Goal: Transaction & Acquisition: Purchase product/service

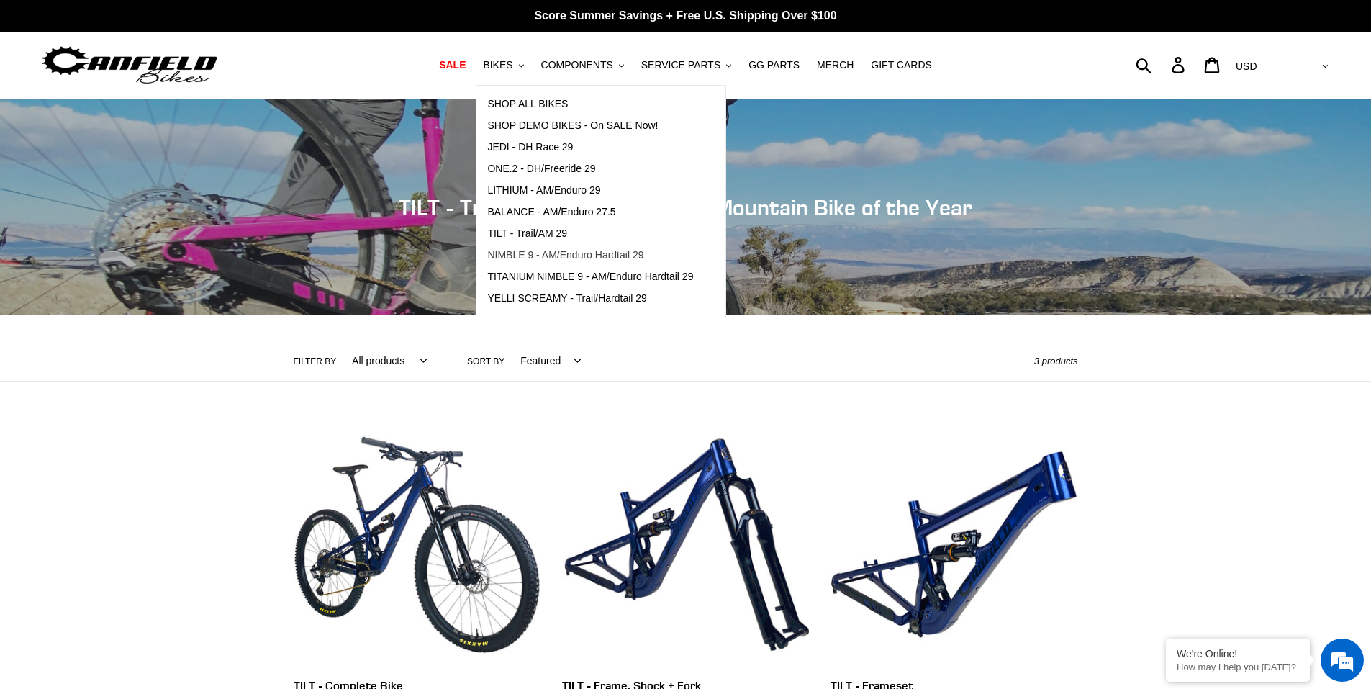
click at [549, 256] on span "NIMBLE 9 - AM/Enduro Hardtail 29" at bounding box center [565, 255] width 156 height 12
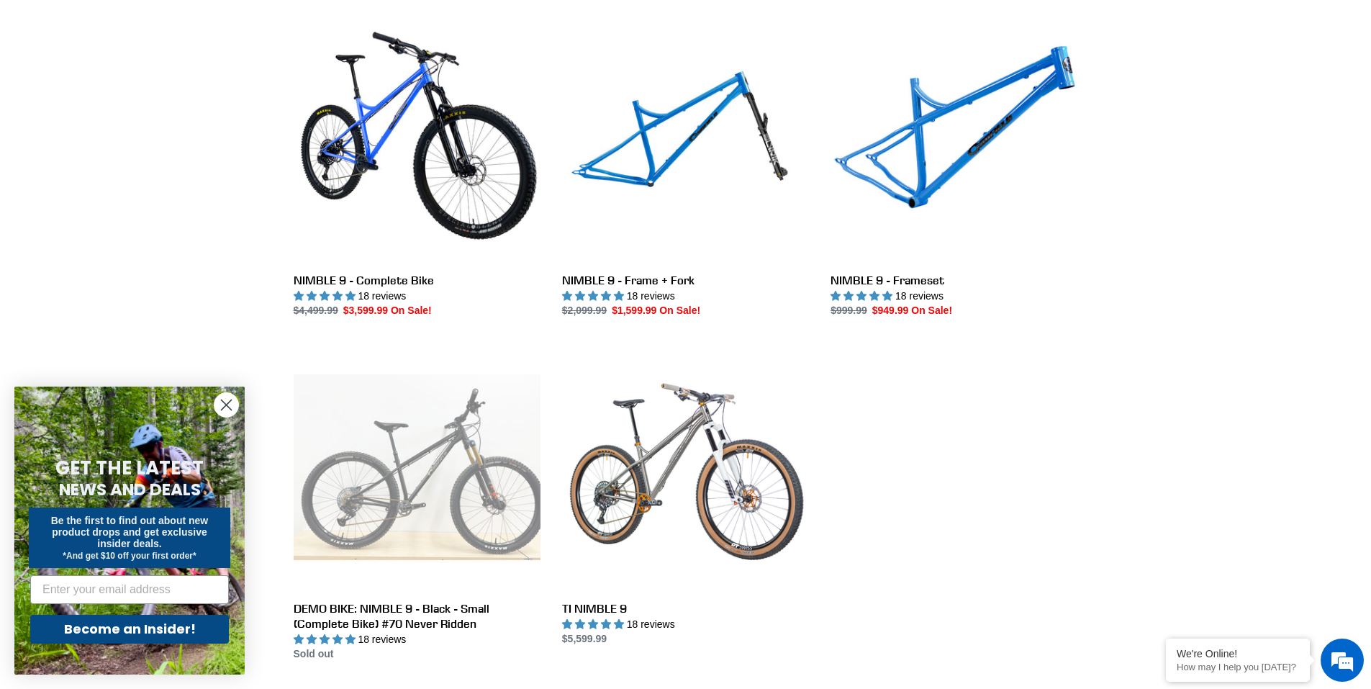
scroll to position [504, 0]
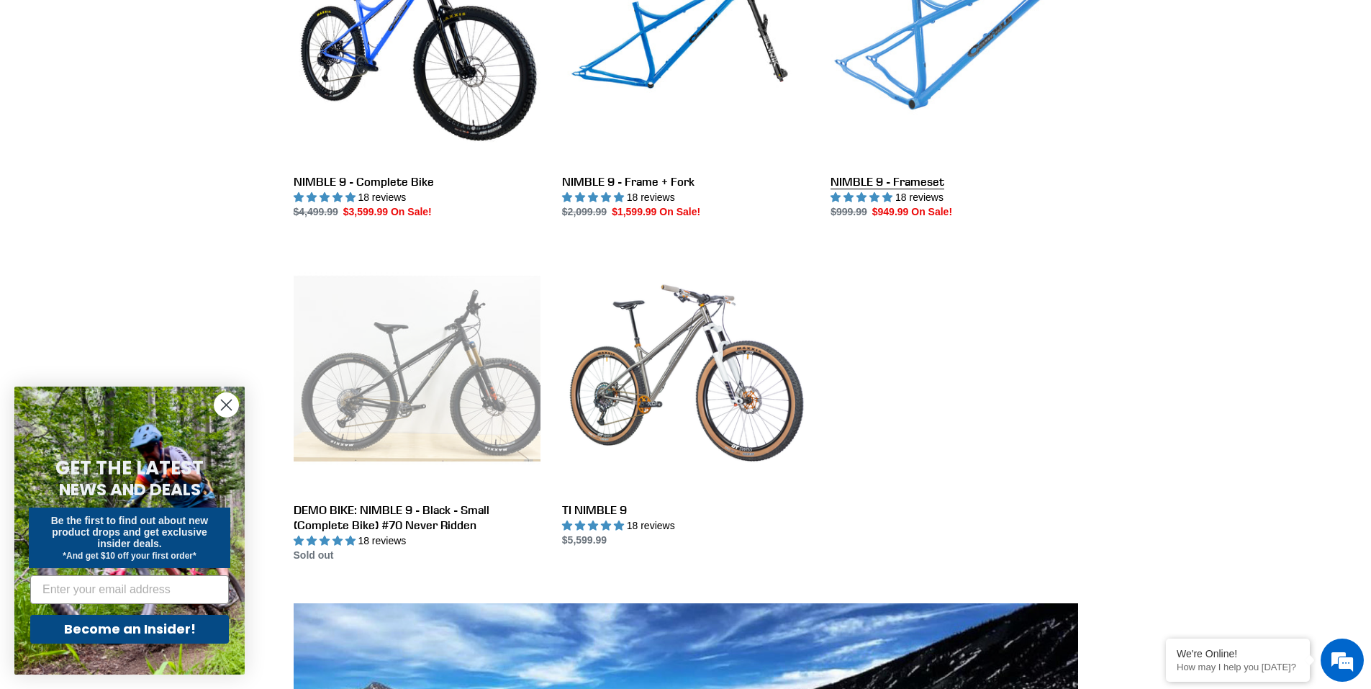
click at [874, 79] on link "NIMBLE 9 - Frameset" at bounding box center [953, 68] width 247 height 303
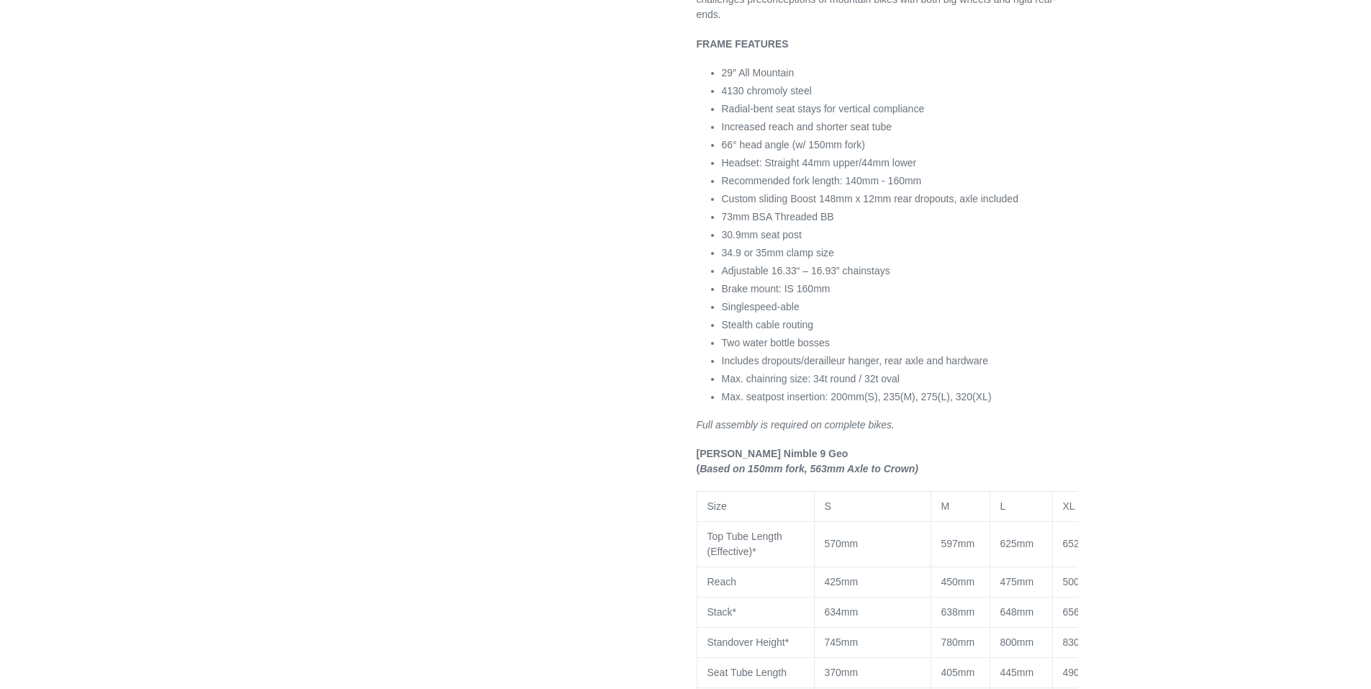
select select "highest-rating"
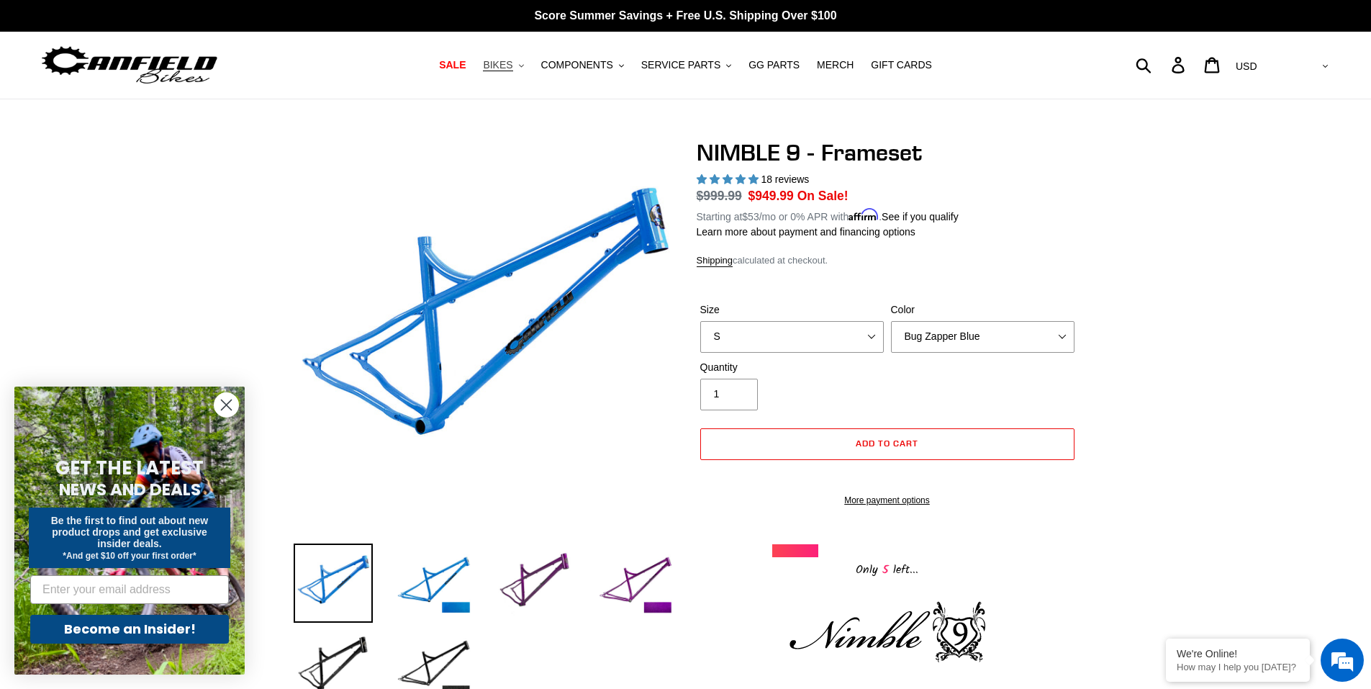
click at [512, 66] on span "BIKES" at bounding box center [498, 65] width 30 height 12
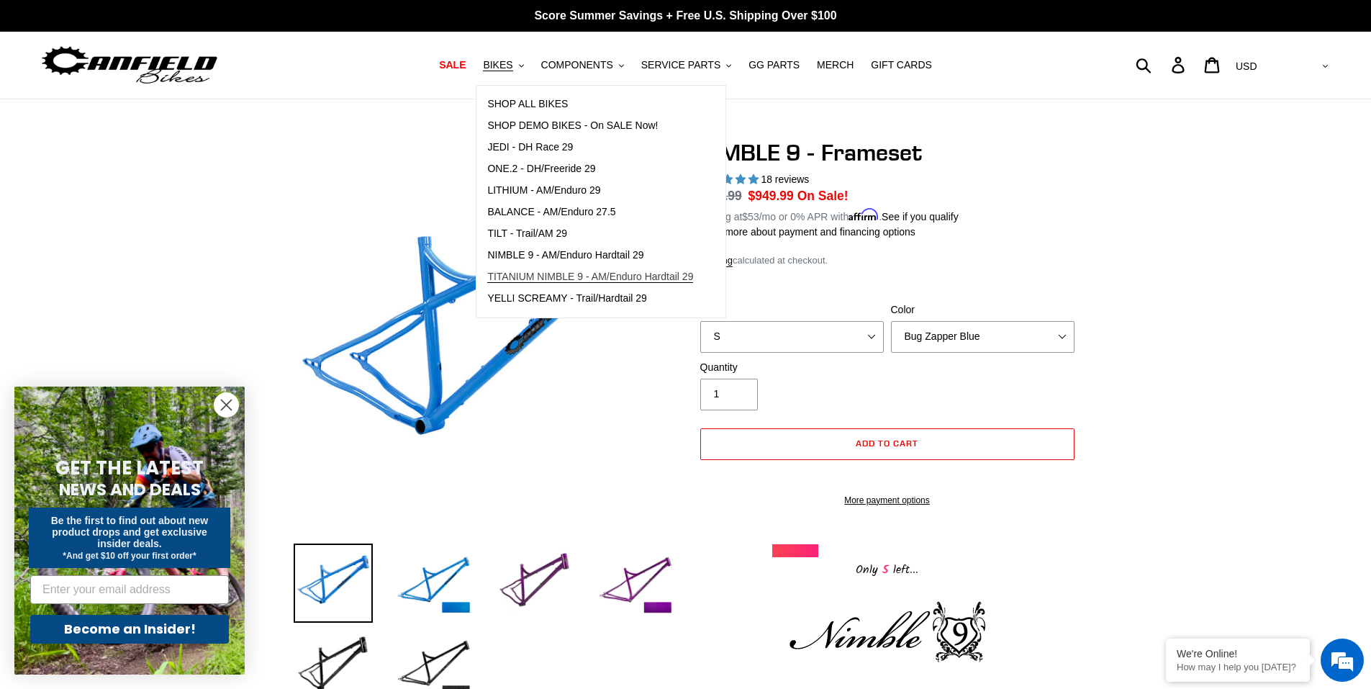
click at [565, 271] on span "TITANIUM NIMBLE 9 - AM/Enduro Hardtail 29" at bounding box center [590, 277] width 206 height 12
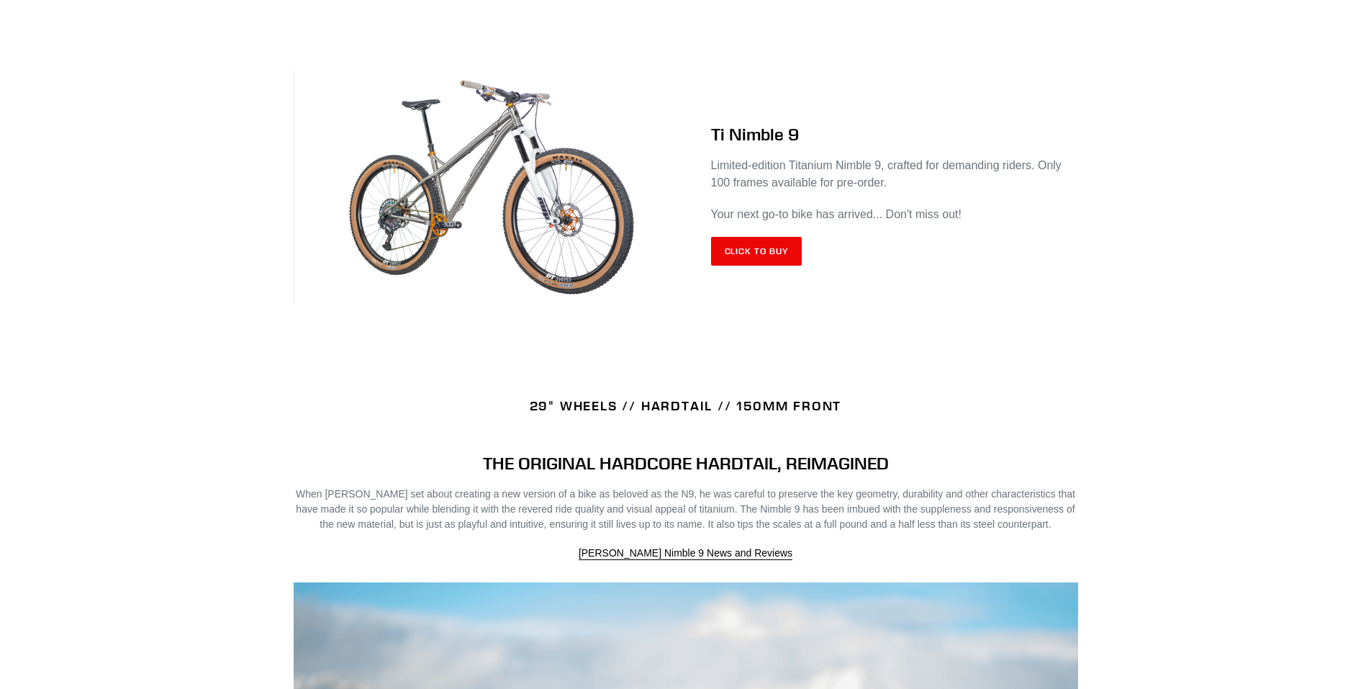
scroll to position [576, 0]
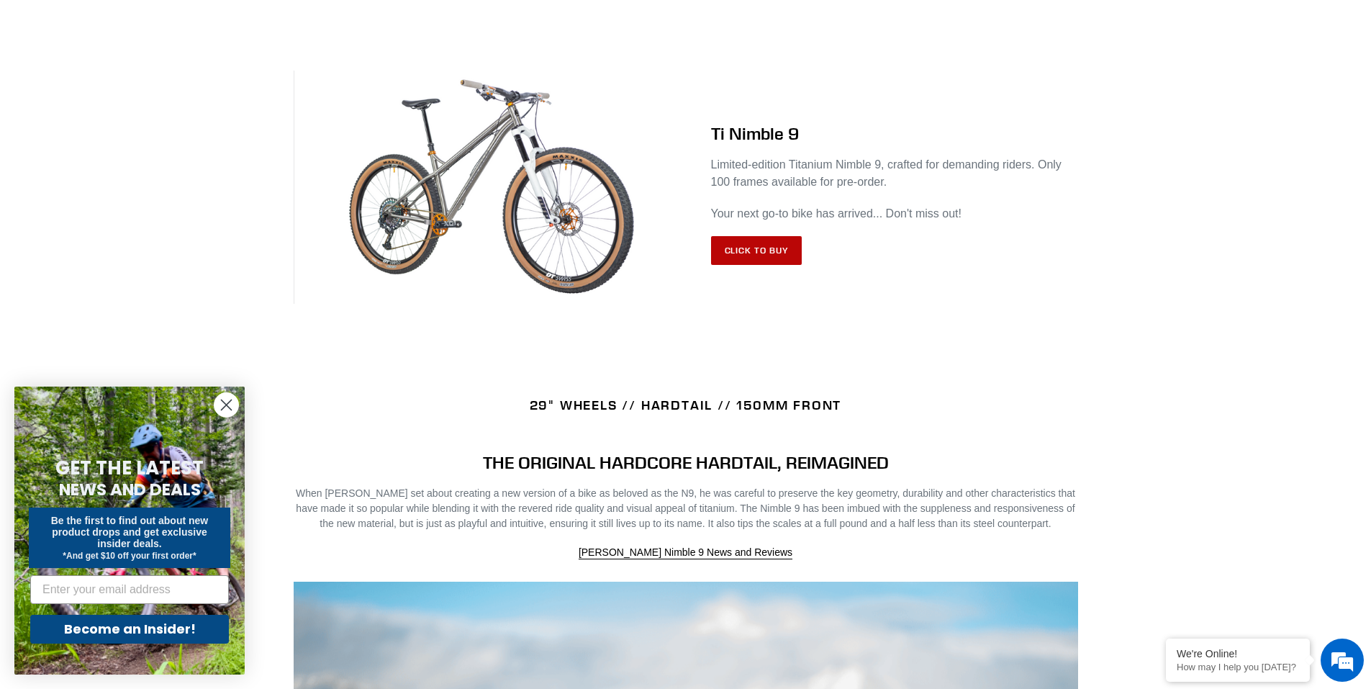
click at [775, 252] on link "Click to Buy" at bounding box center [756, 250] width 91 height 29
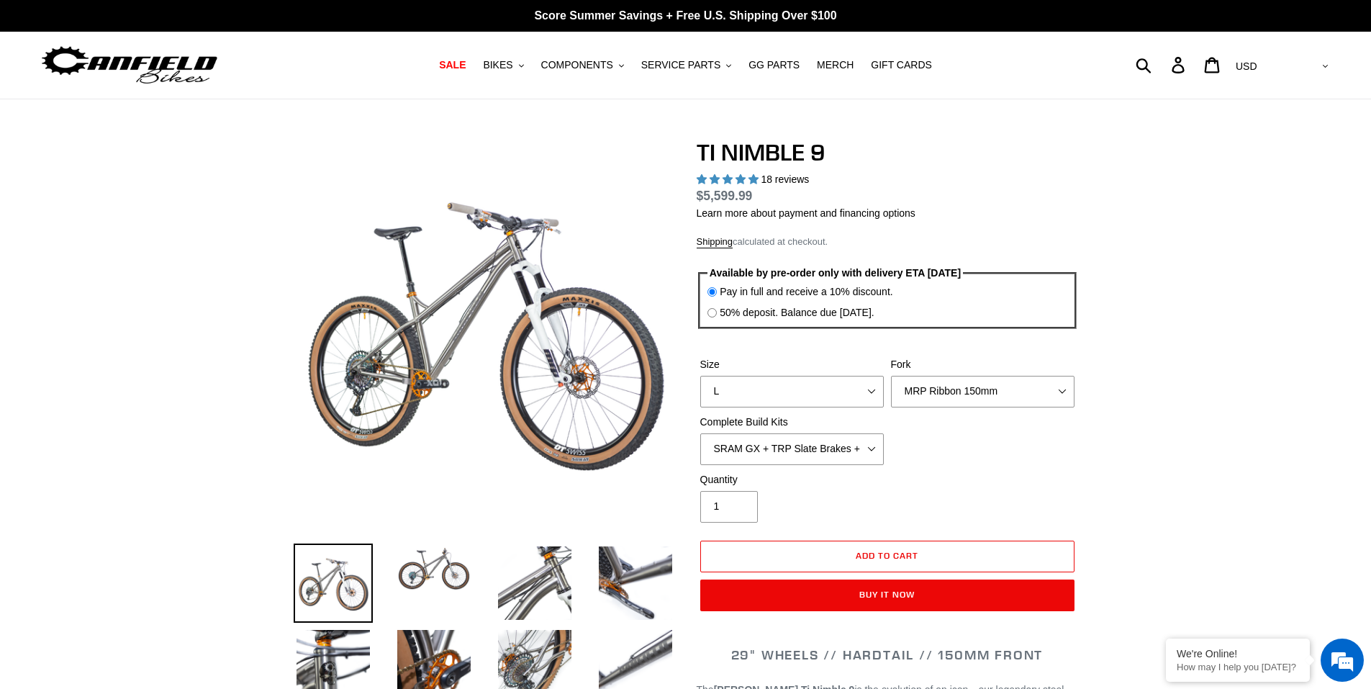
select select "highest-rating"
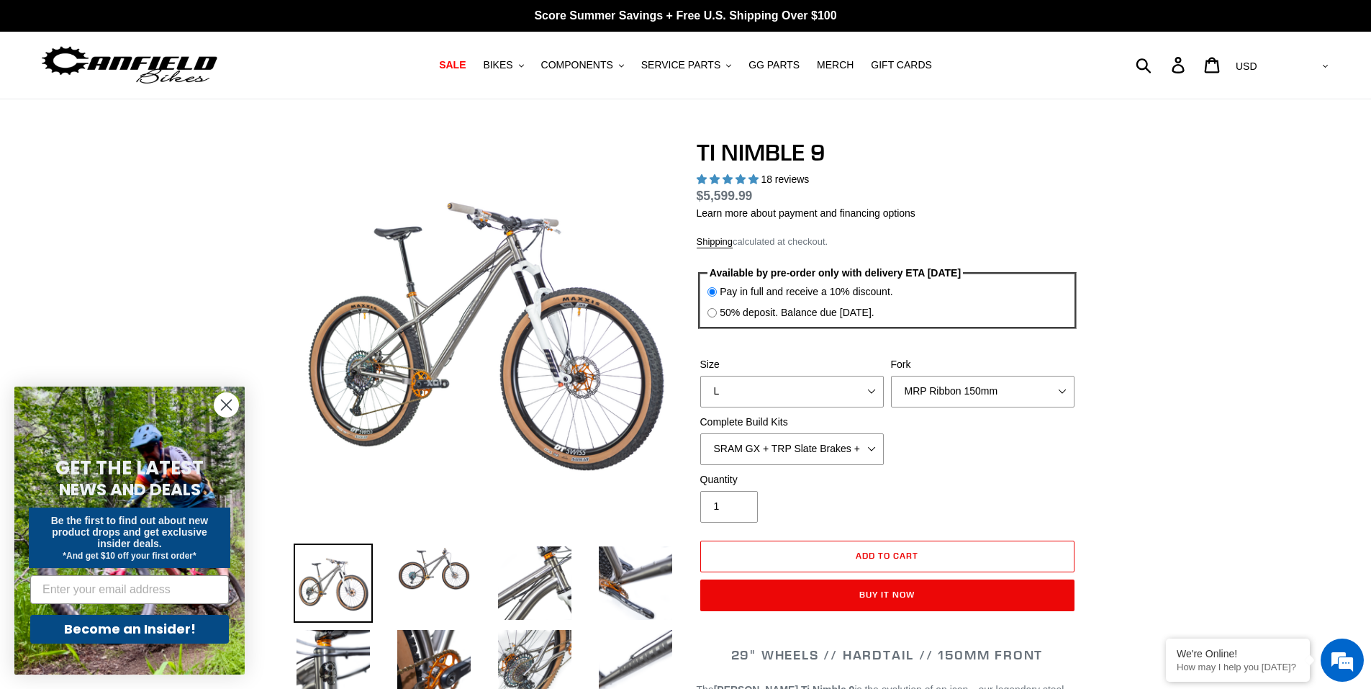
select select "S"
click at [700, 376] on select "S M L XL / XXL (Specify at checkout)" at bounding box center [791, 392] width 183 height 32
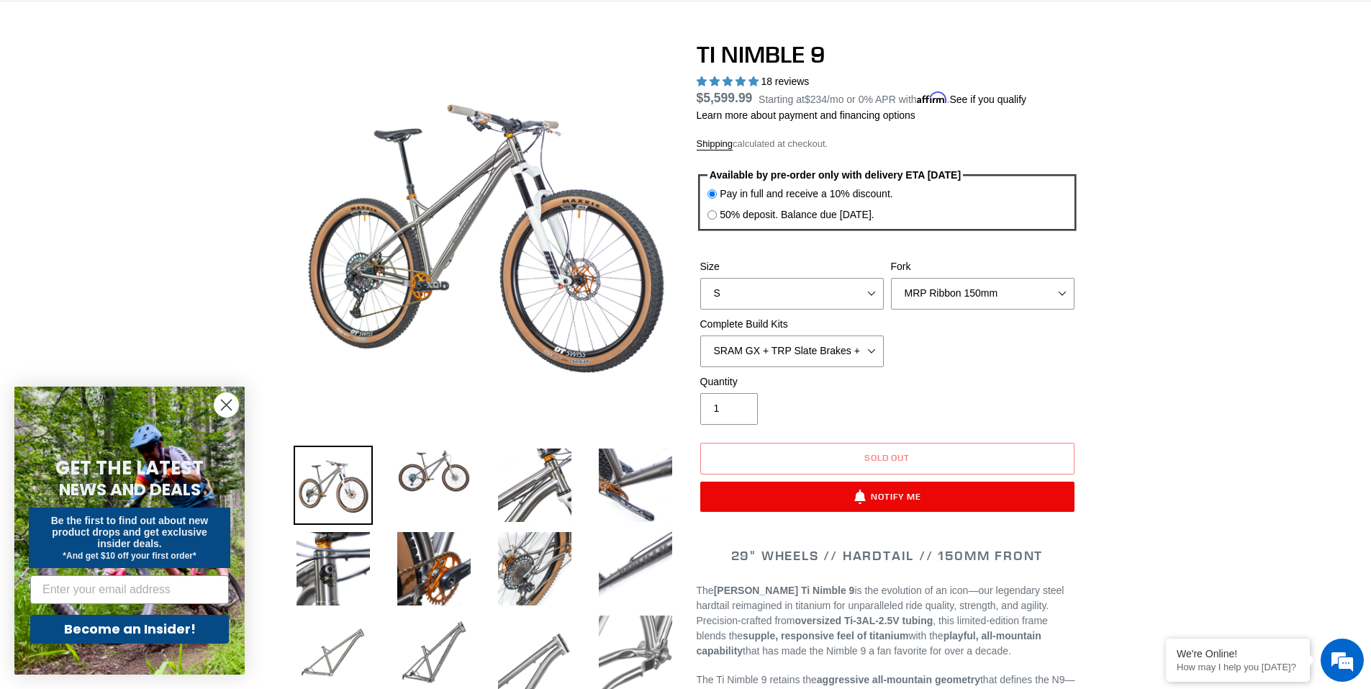
scroll to position [144, 0]
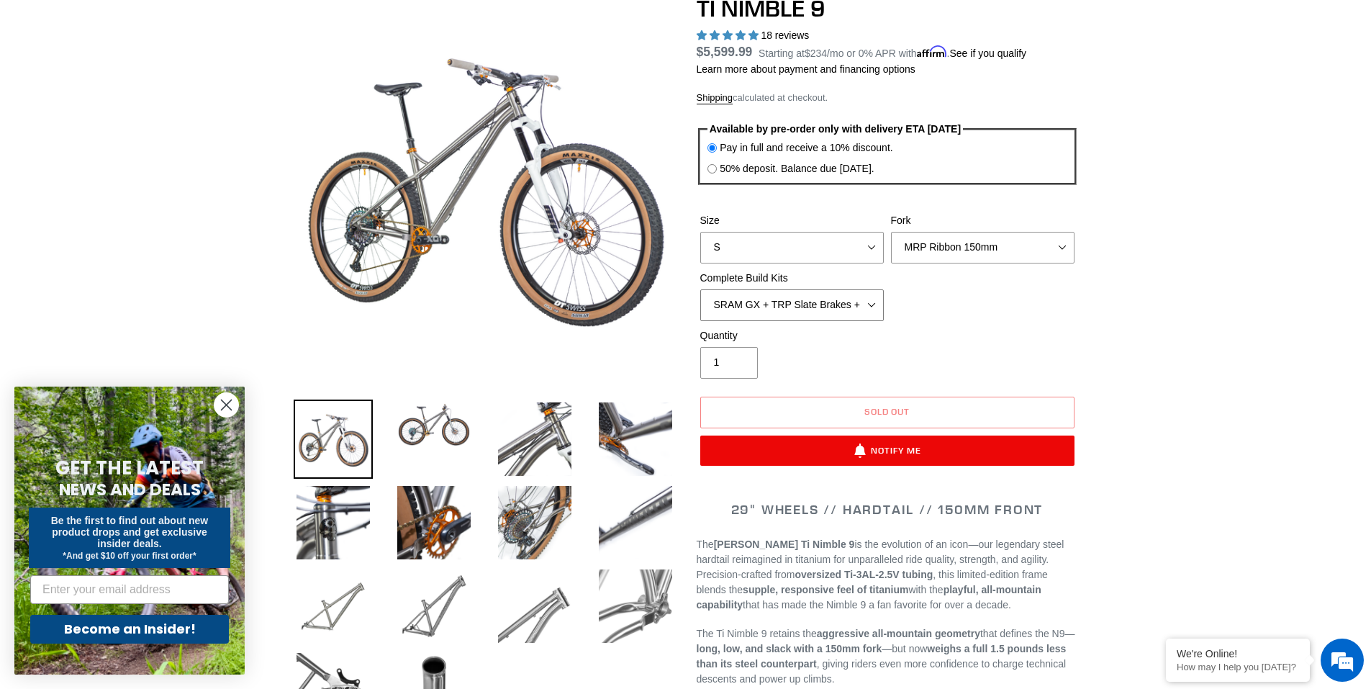
click at [840, 306] on select "SRAM GX + TRP Slate Brakes + Rotors + e13 LG-1 Wheels SHIMANO XT + SHIMANO brak…" at bounding box center [791, 305] width 183 height 32
select select "Complete Build Kit - None (Contact us for Custom Builds)"
click at [700, 289] on select "SRAM GX + TRP Slate Brakes + Rotors + e13 LG-1 Wheels SHIMANO XT + SHIMANO brak…" at bounding box center [791, 305] width 183 height 32
click at [847, 245] on select "S M L XL / XXL (Specify at checkout)" at bounding box center [791, 248] width 183 height 32
select select "M"
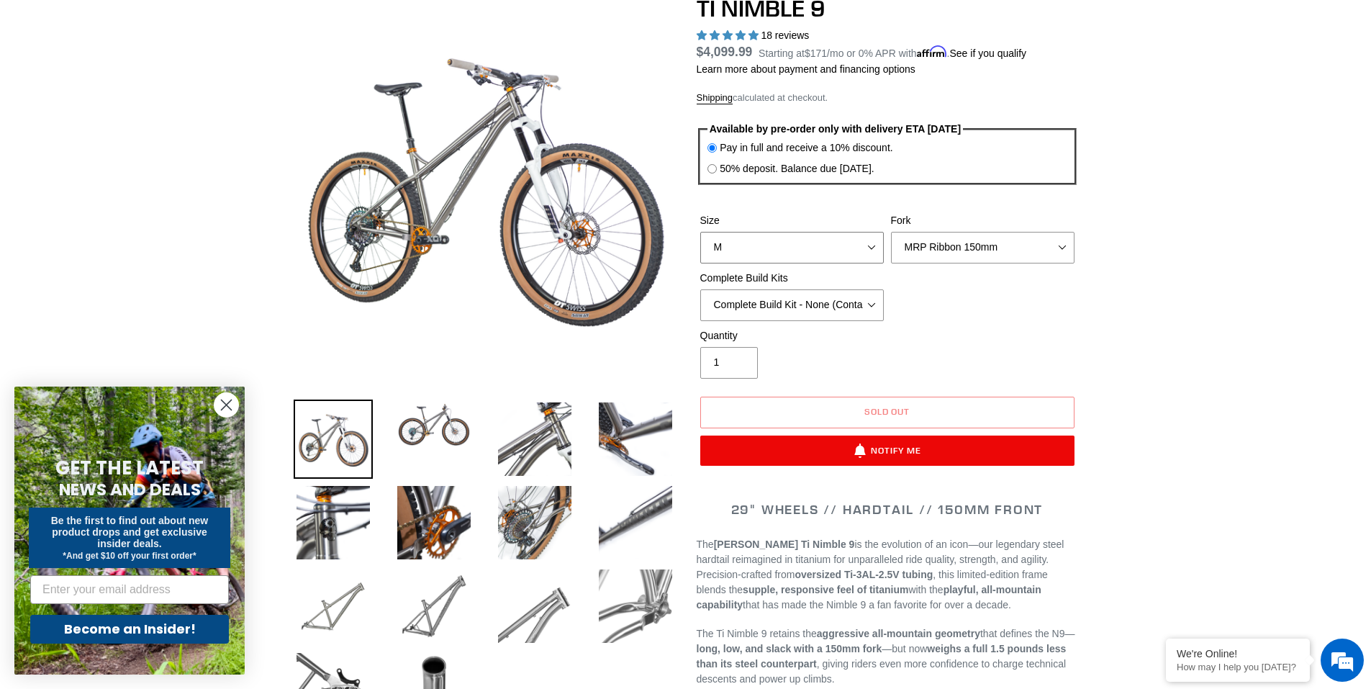
click at [700, 232] on select "S M L XL / XXL (Specify at checkout)" at bounding box center [791, 248] width 183 height 32
click at [978, 254] on select "MRP Ribbon 150mm RockShox Lyrik 150mm Fox Factory 36 150mm Cane Creek Helm 150m…" at bounding box center [982, 248] width 183 height 32
select select "Fork - None"
click at [891, 232] on select "MRP Ribbon 150mm RockShox Lyrik 150mm Fox Factory 36 150mm Cane Creek Helm 150m…" at bounding box center [982, 248] width 183 height 32
click at [786, 240] on select "S M L XL / XXL (Specify at checkout)" at bounding box center [791, 248] width 183 height 32
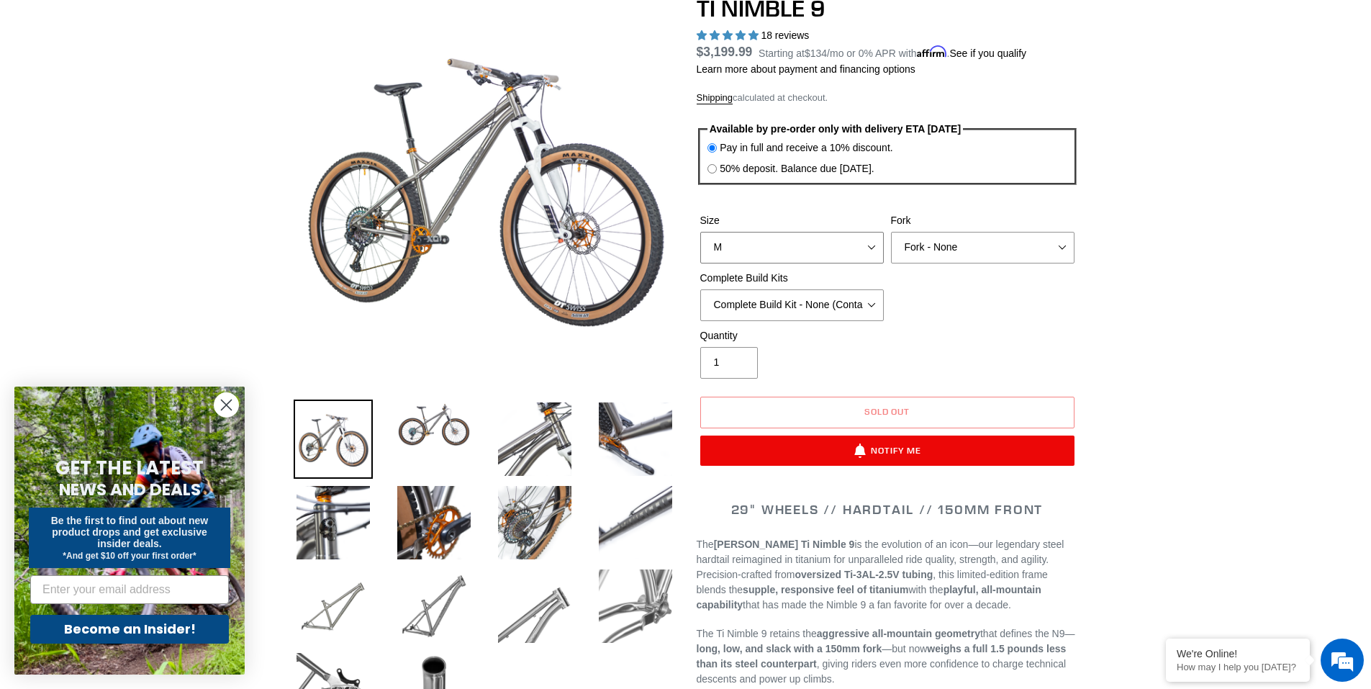
select select "S"
click at [700, 232] on select "S M L XL / XXL (Specify at checkout)" at bounding box center [791, 248] width 183 height 32
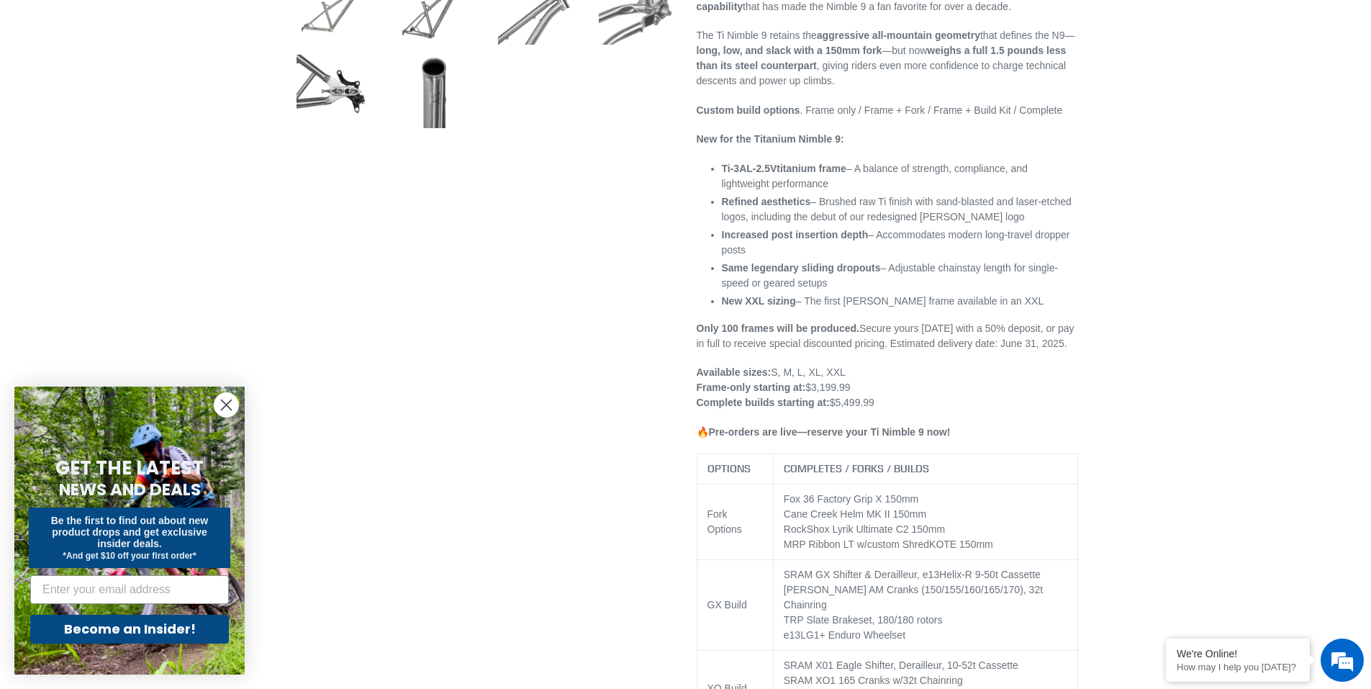
scroll to position [504, 0]
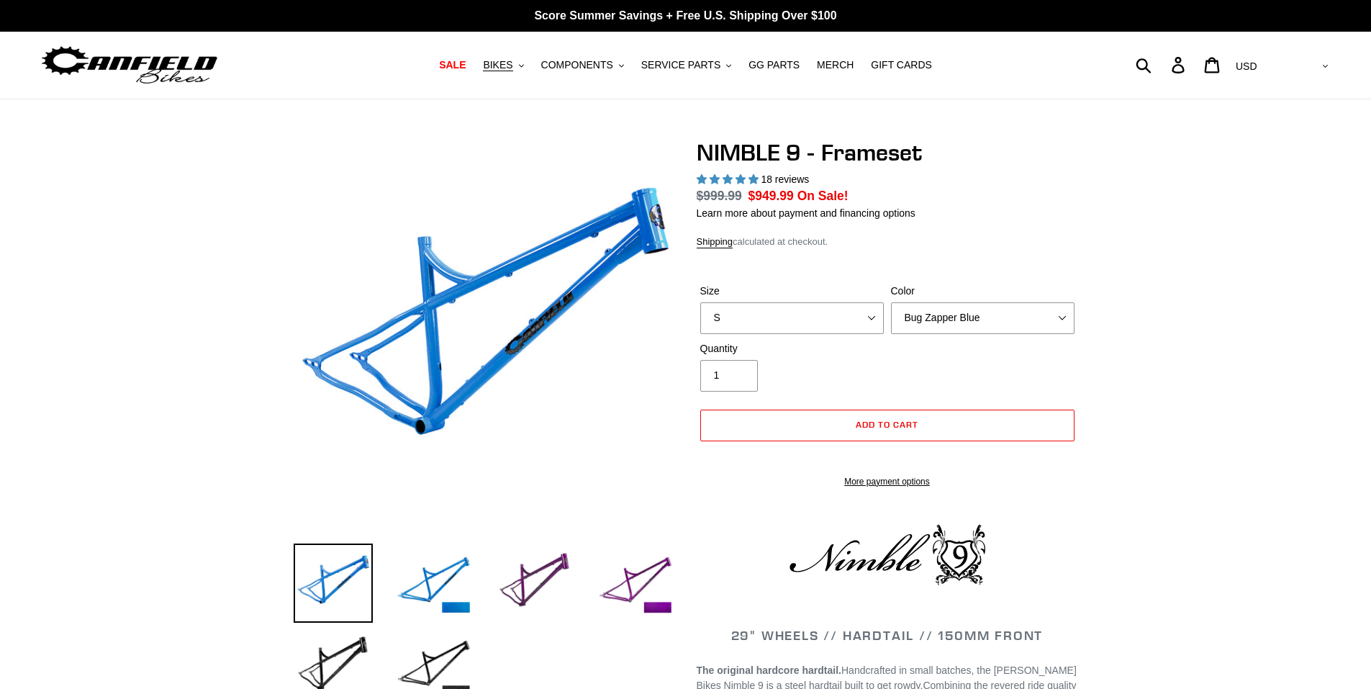
select select "highest-rating"
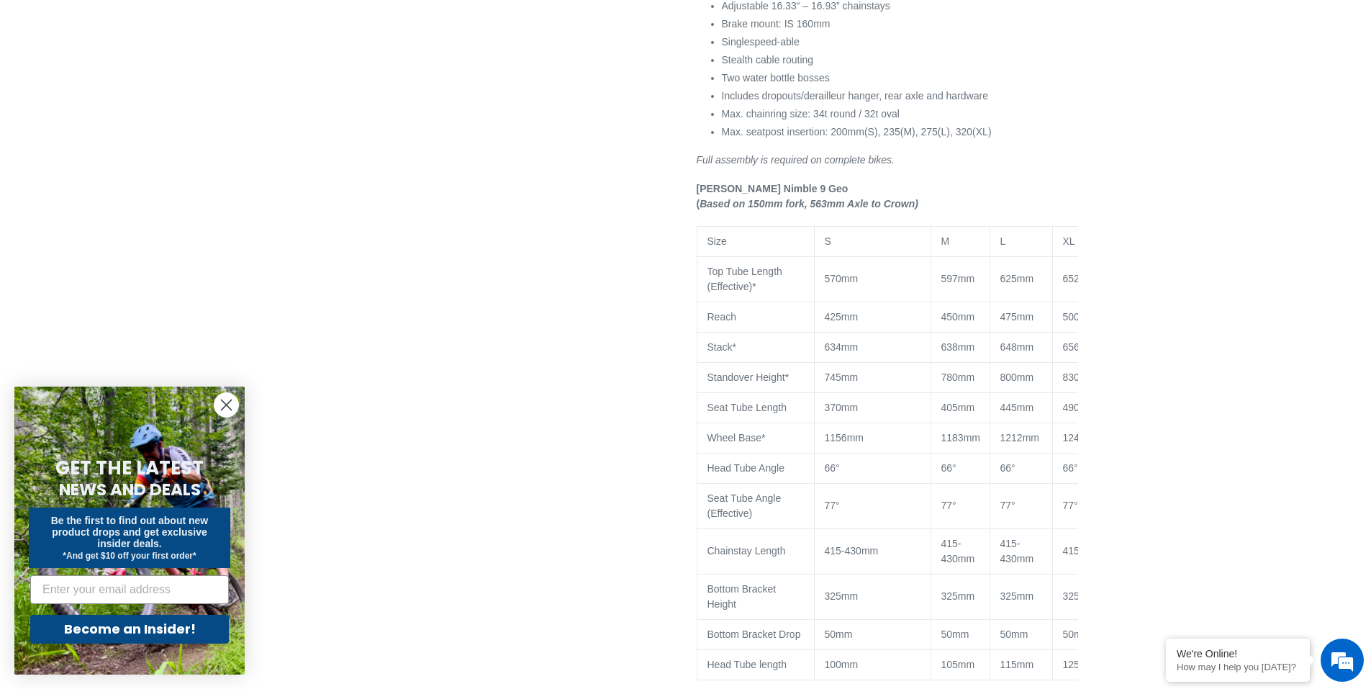
scroll to position [1079, 0]
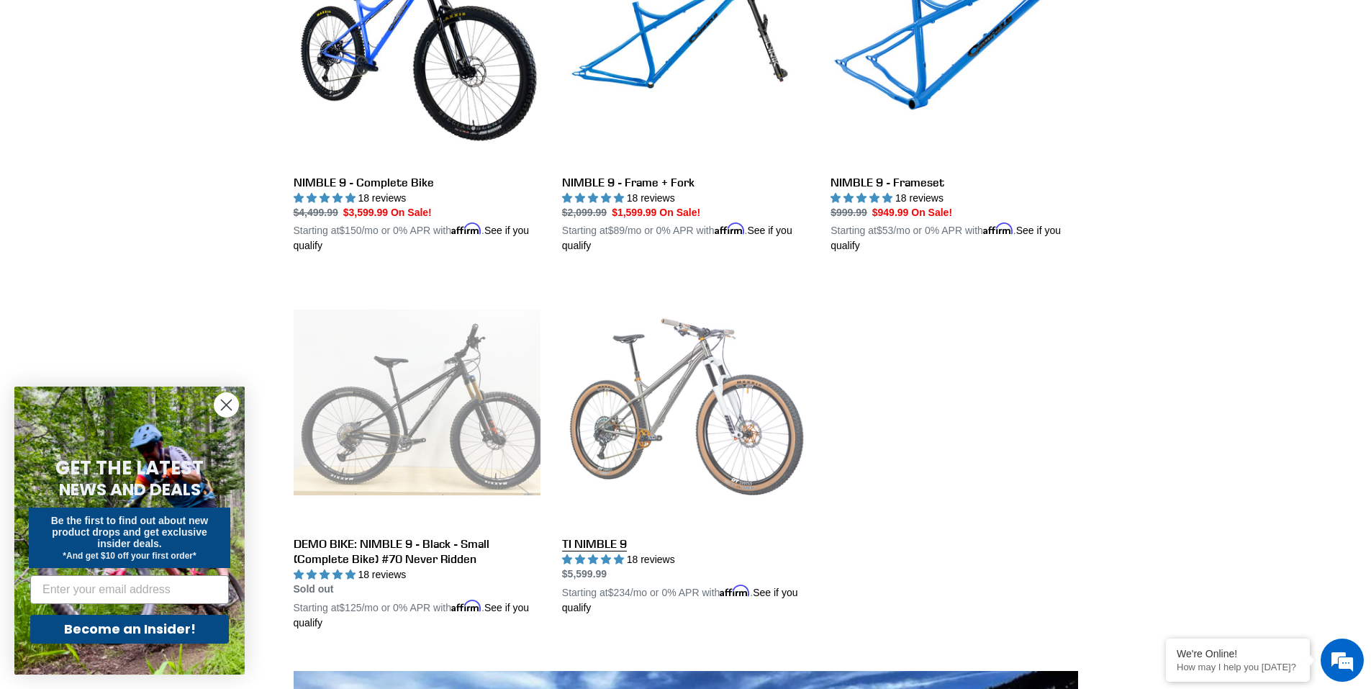
click at [612, 391] on link "TI NIMBLE 9" at bounding box center [685, 446] width 247 height 337
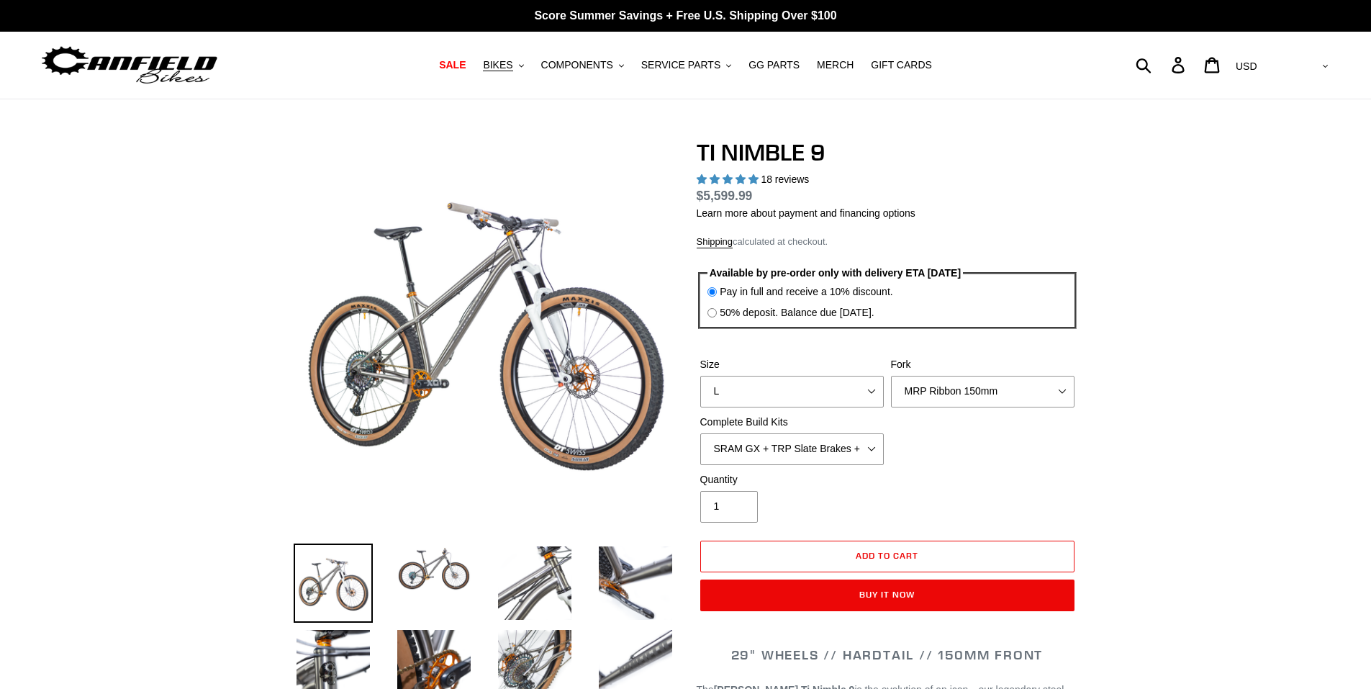
select select "highest-rating"
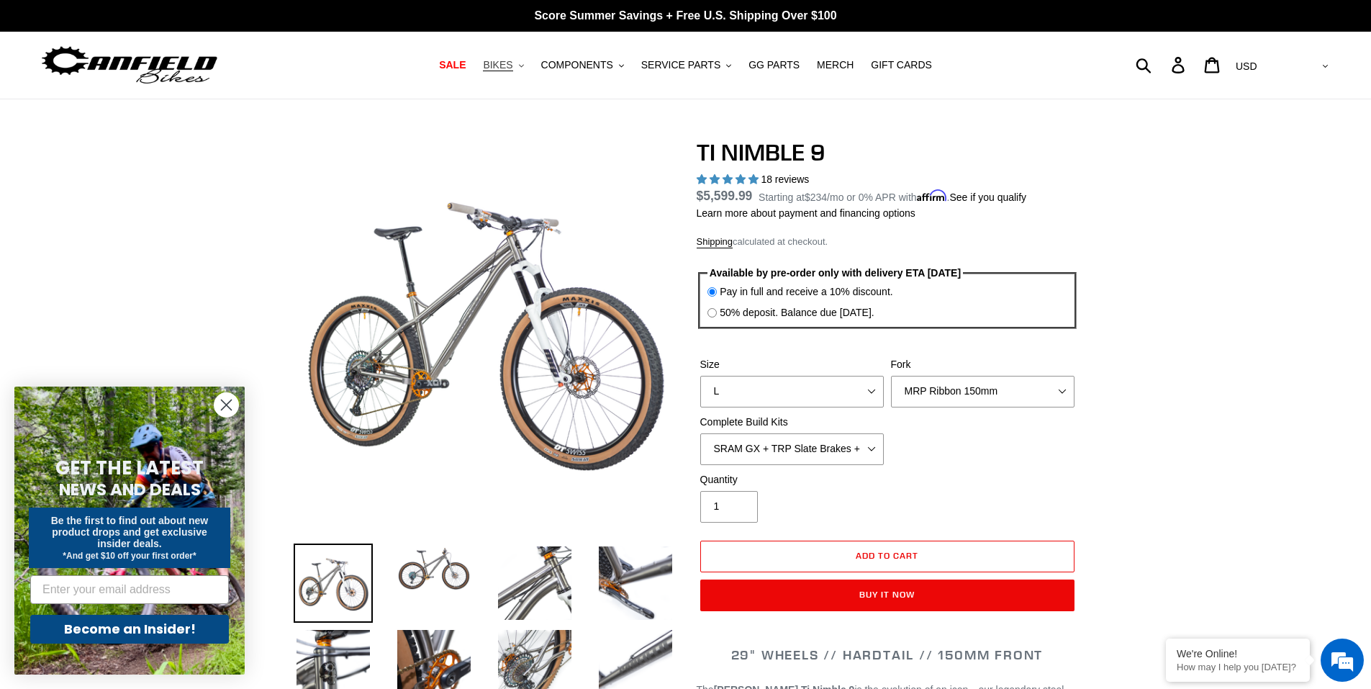
click at [512, 65] on span "BIKES" at bounding box center [498, 65] width 30 height 12
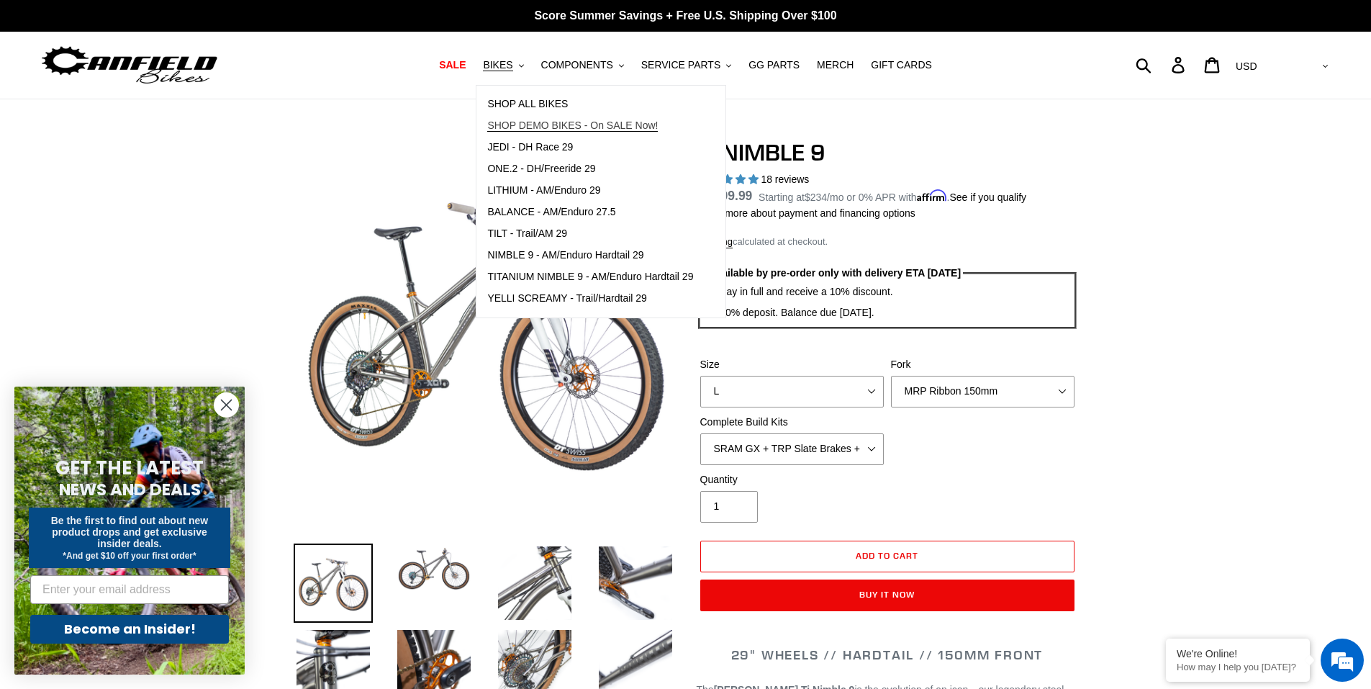
click at [558, 127] on span "SHOP DEMO BIKES - On SALE Now!" at bounding box center [572, 125] width 171 height 12
